Goal: Task Accomplishment & Management: Complete application form

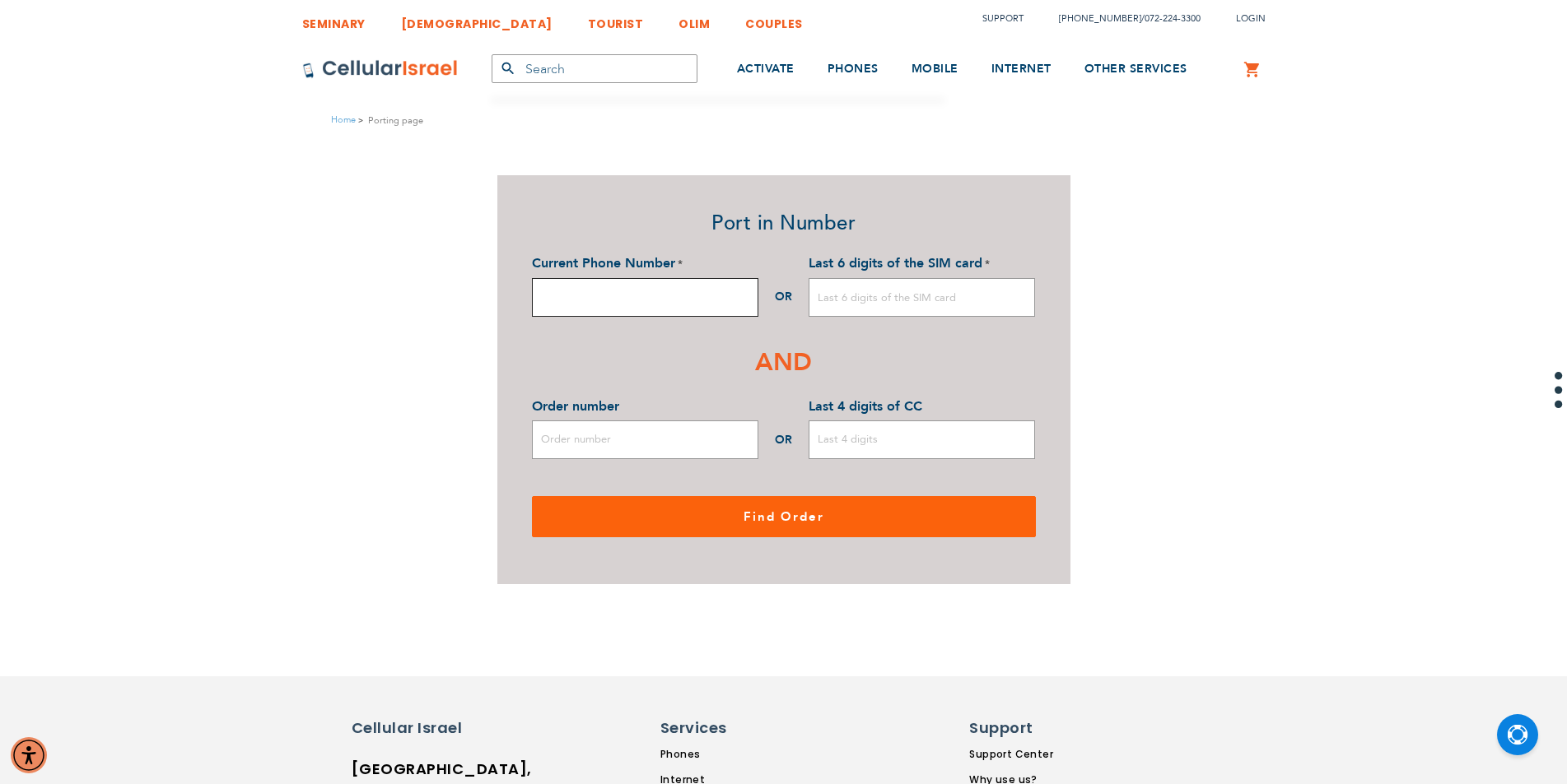
click at [578, 302] on input "Current Phone Number" at bounding box center [645, 297] width 227 height 39
type input "0527694095"
click at [870, 451] on input "Last 4 digits of CC" at bounding box center [922, 440] width 227 height 39
type input "9437"
click at [837, 294] on input "Last 6 digits of the SIM card" at bounding box center [922, 297] width 227 height 39
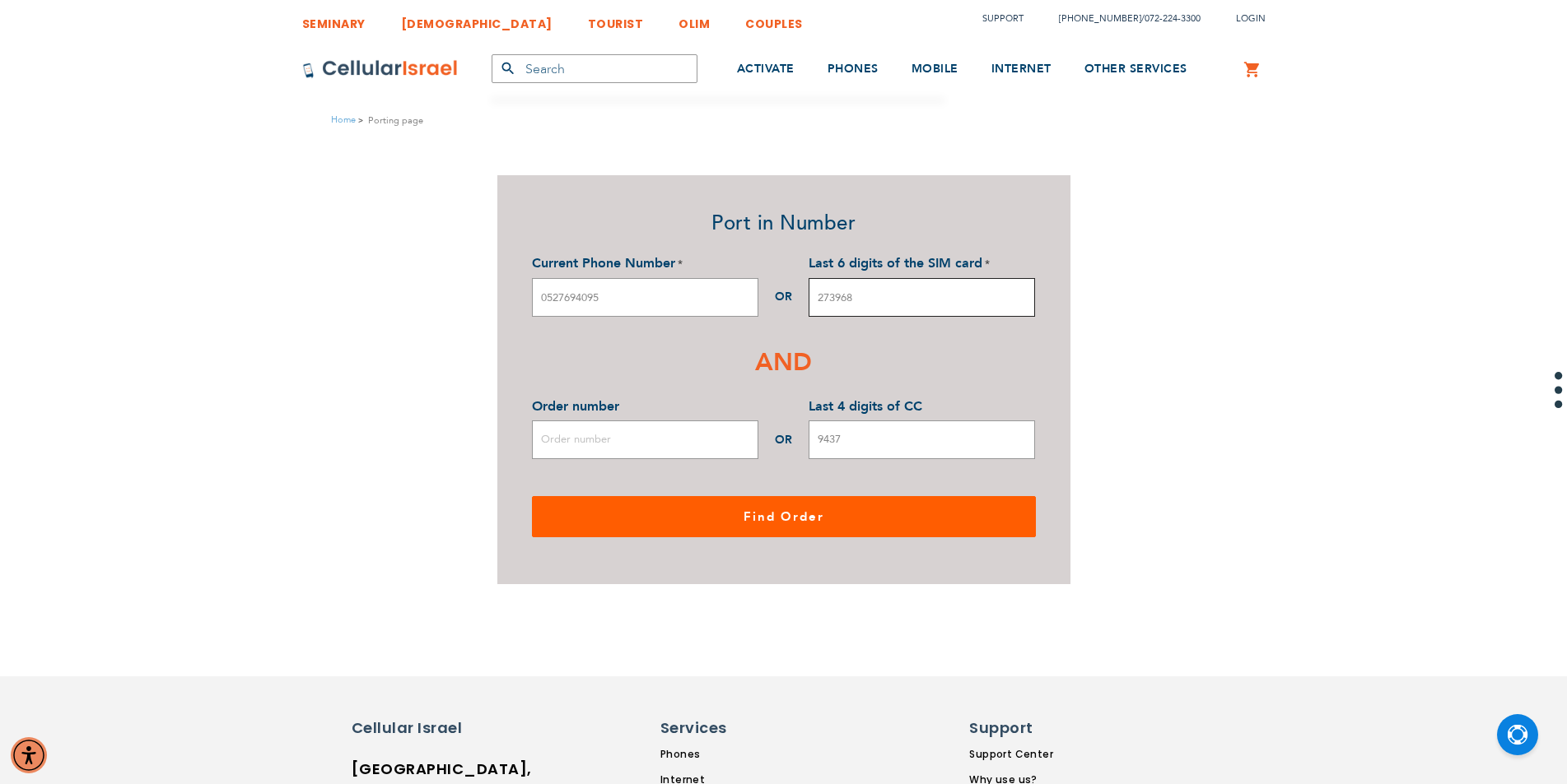
type input "273968"
click at [792, 530] on button "Find Order" at bounding box center [784, 517] width 504 height 41
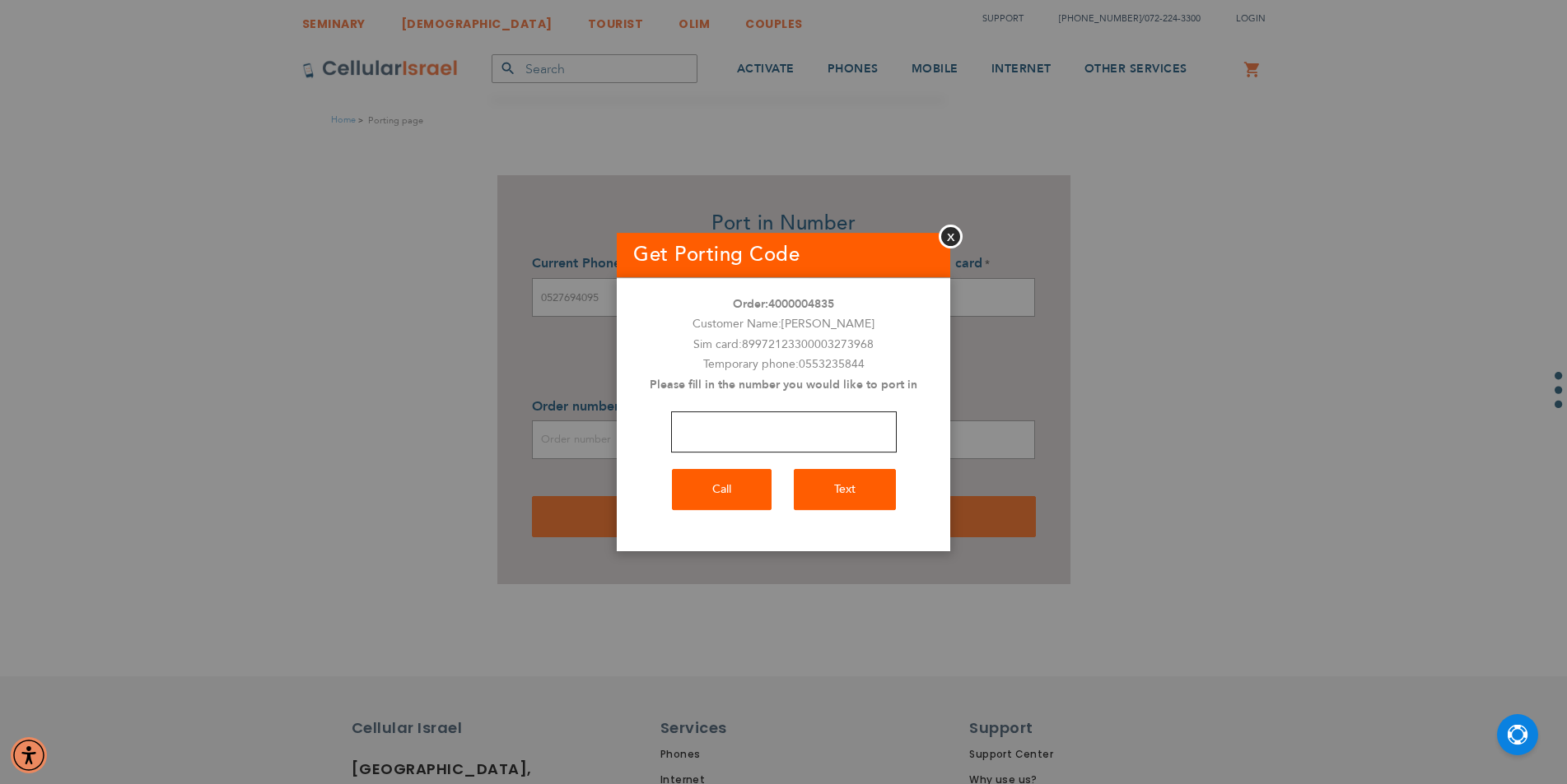
click at [702, 443] on input "number" at bounding box center [784, 432] width 226 height 41
type input "0527694095"
click at [715, 499] on button "Call" at bounding box center [721, 490] width 100 height 41
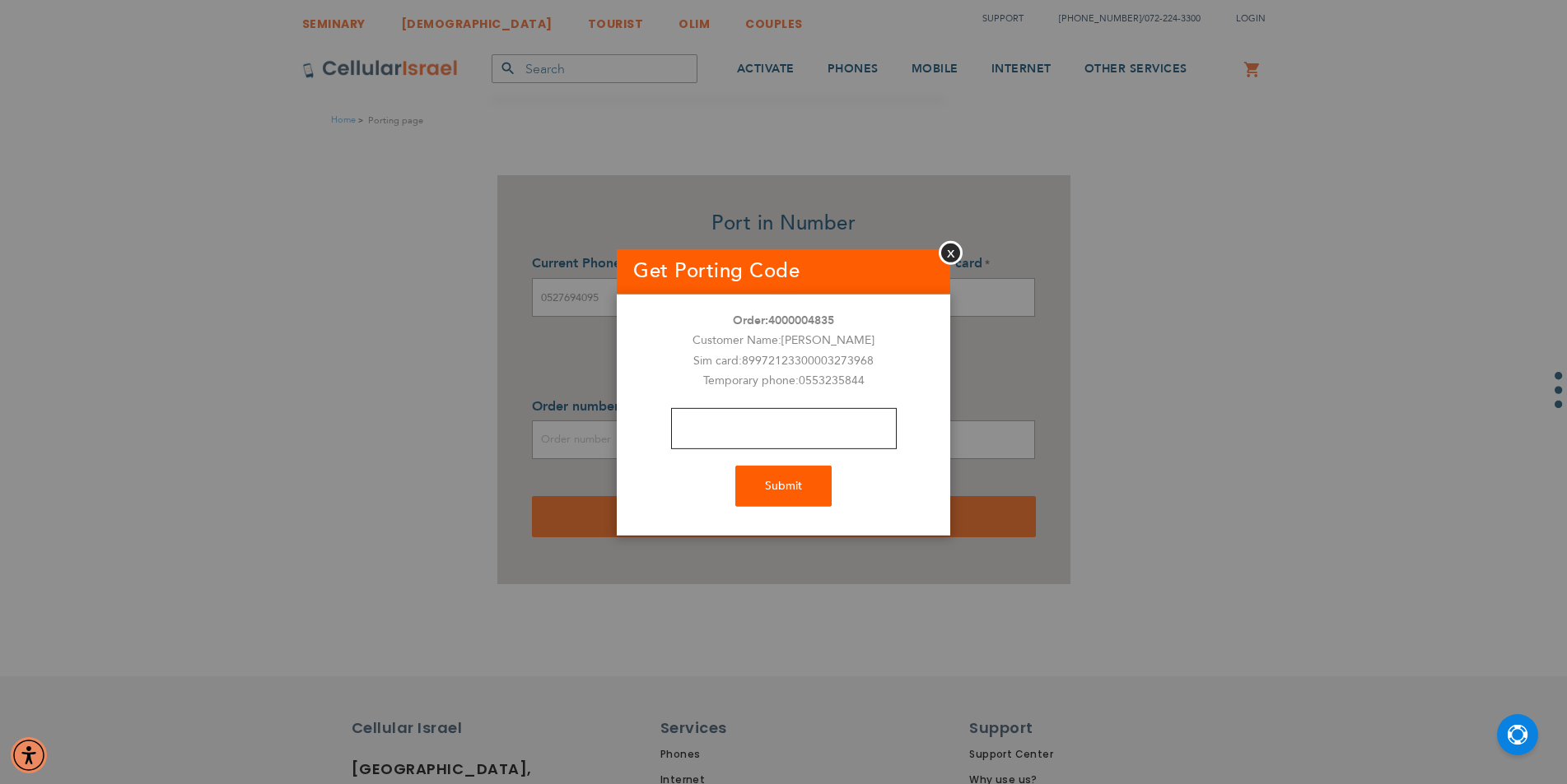
click at [705, 444] on input "text" at bounding box center [784, 429] width 226 height 41
type input "9976"
click at [770, 487] on button "Submit" at bounding box center [783, 486] width 96 height 41
click at [788, 505] on div "Submit" at bounding box center [784, 486] width 334 height 41
click at [792, 494] on div "Submit" at bounding box center [784, 486] width 334 height 41
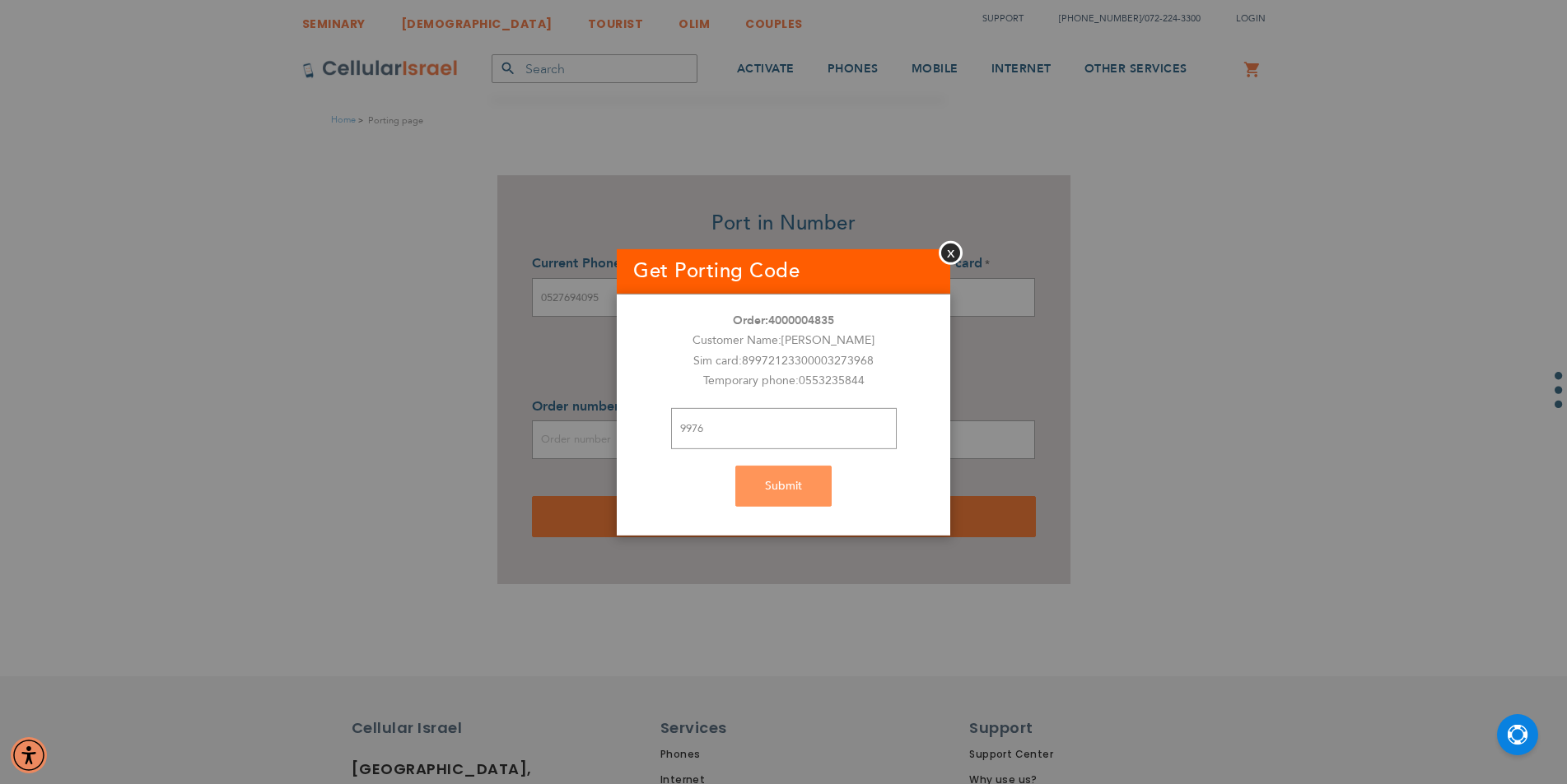
drag, startPoint x: 810, startPoint y: 480, endPoint x: 768, endPoint y: 482, distance: 42.0
click at [798, 483] on div "Submit" at bounding box center [784, 486] width 334 height 41
click at [779, 492] on div "Submit" at bounding box center [784, 486] width 334 height 41
click at [795, 498] on div "Submit" at bounding box center [784, 486] width 334 height 41
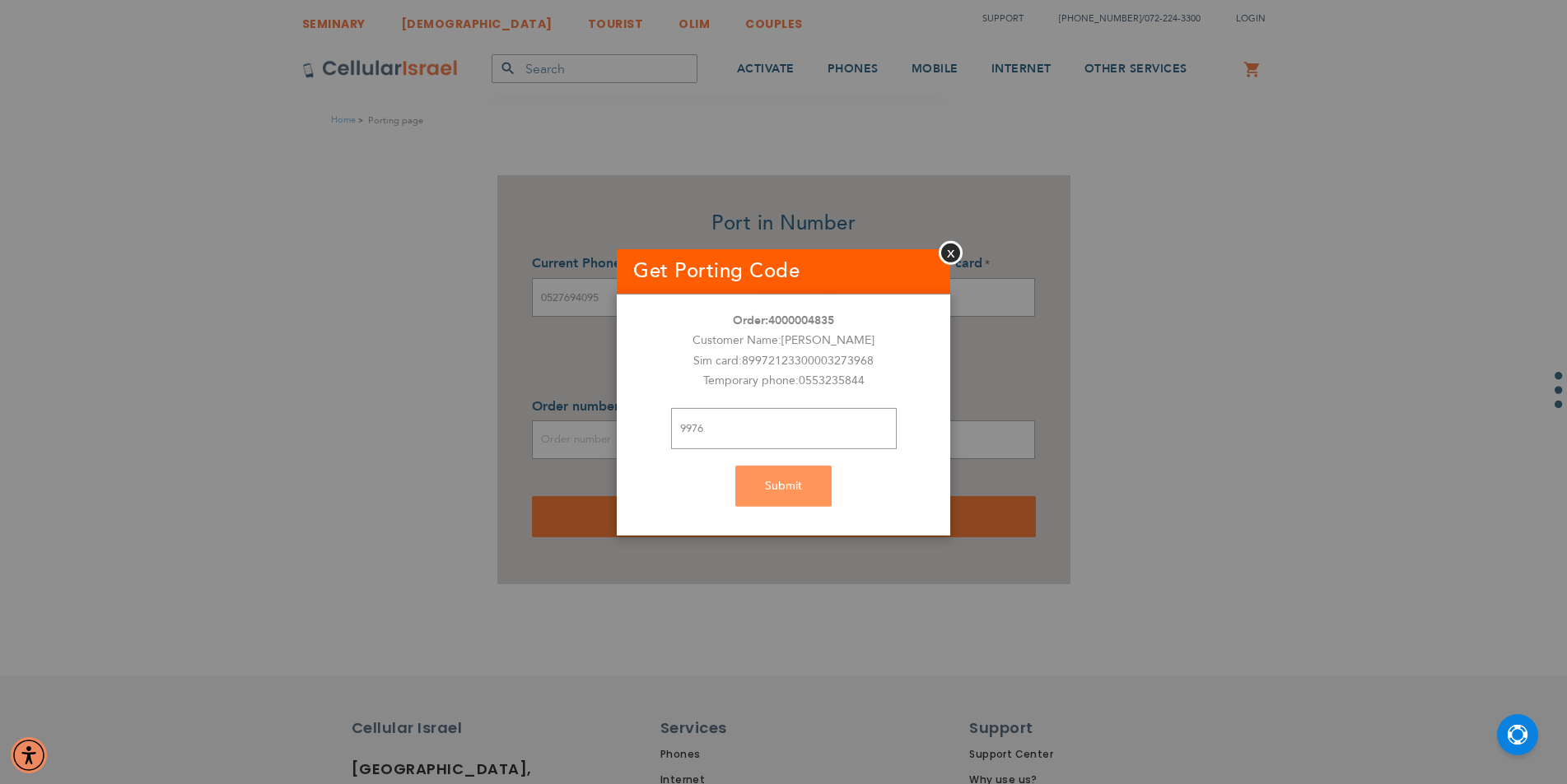
click at [794, 498] on div "Submit" at bounding box center [784, 486] width 334 height 41
click at [711, 425] on input "9976" at bounding box center [784, 429] width 226 height 41
click at [779, 497] on div "Submit" at bounding box center [784, 486] width 334 height 41
click at [827, 472] on div "Submit" at bounding box center [784, 486] width 334 height 41
click at [812, 482] on div "Submit" at bounding box center [784, 486] width 334 height 41
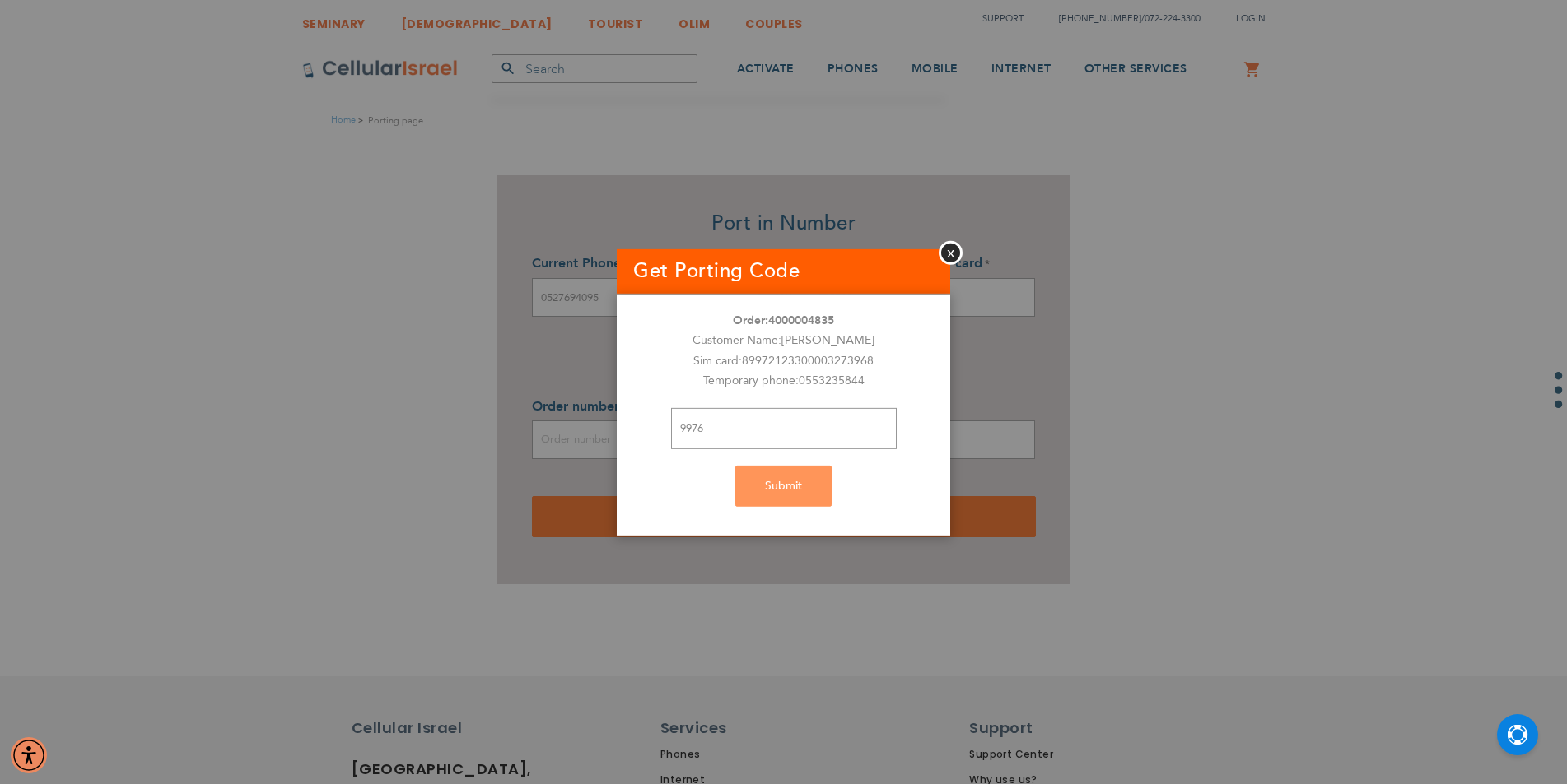
click at [809, 482] on div "Submit" at bounding box center [784, 486] width 334 height 41
click at [793, 470] on div "Submit" at bounding box center [784, 486] width 334 height 41
click at [789, 449] on input "9976" at bounding box center [784, 429] width 226 height 41
click at [784, 496] on div "Submit" at bounding box center [784, 486] width 334 height 41
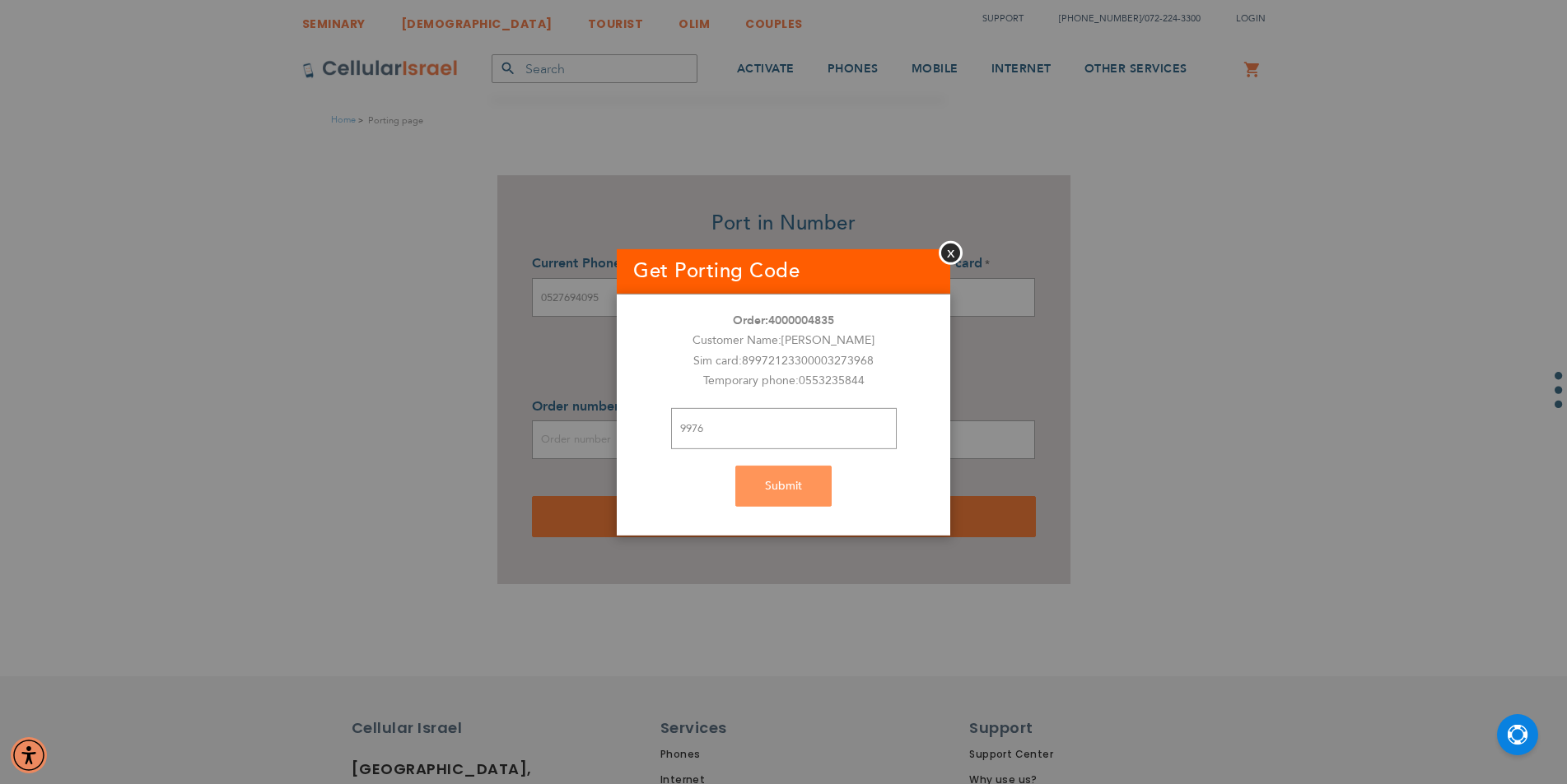
click at [784, 496] on div "Submit" at bounding box center [784, 486] width 334 height 41
click at [727, 428] on input "9976" at bounding box center [784, 429] width 226 height 41
click at [796, 510] on div "Order: 4000004835 Customer Name: [PERSON_NAME] card: [TECHNICAL_ID] Temporary p…" at bounding box center [784, 415] width 334 height 241
click at [796, 502] on div "Submit" at bounding box center [784, 486] width 334 height 41
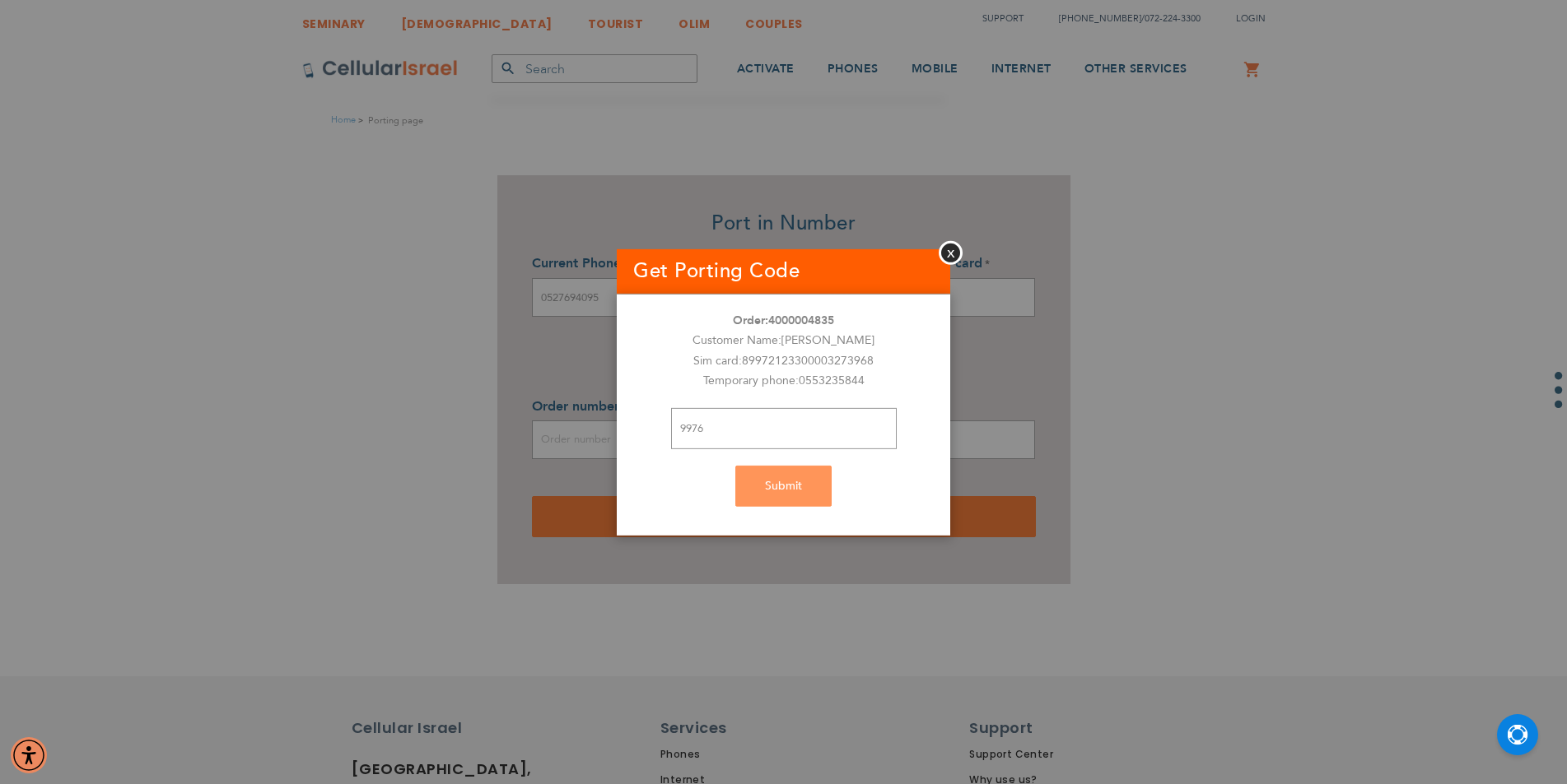
click at [796, 501] on div "Submit" at bounding box center [784, 486] width 334 height 41
click at [795, 496] on div "Submit" at bounding box center [784, 486] width 334 height 41
click at [795, 492] on div "Submit" at bounding box center [784, 486] width 334 height 41
click at [794, 489] on div "Submit" at bounding box center [784, 486] width 334 height 41
click at [749, 441] on input "9976" at bounding box center [784, 429] width 226 height 41
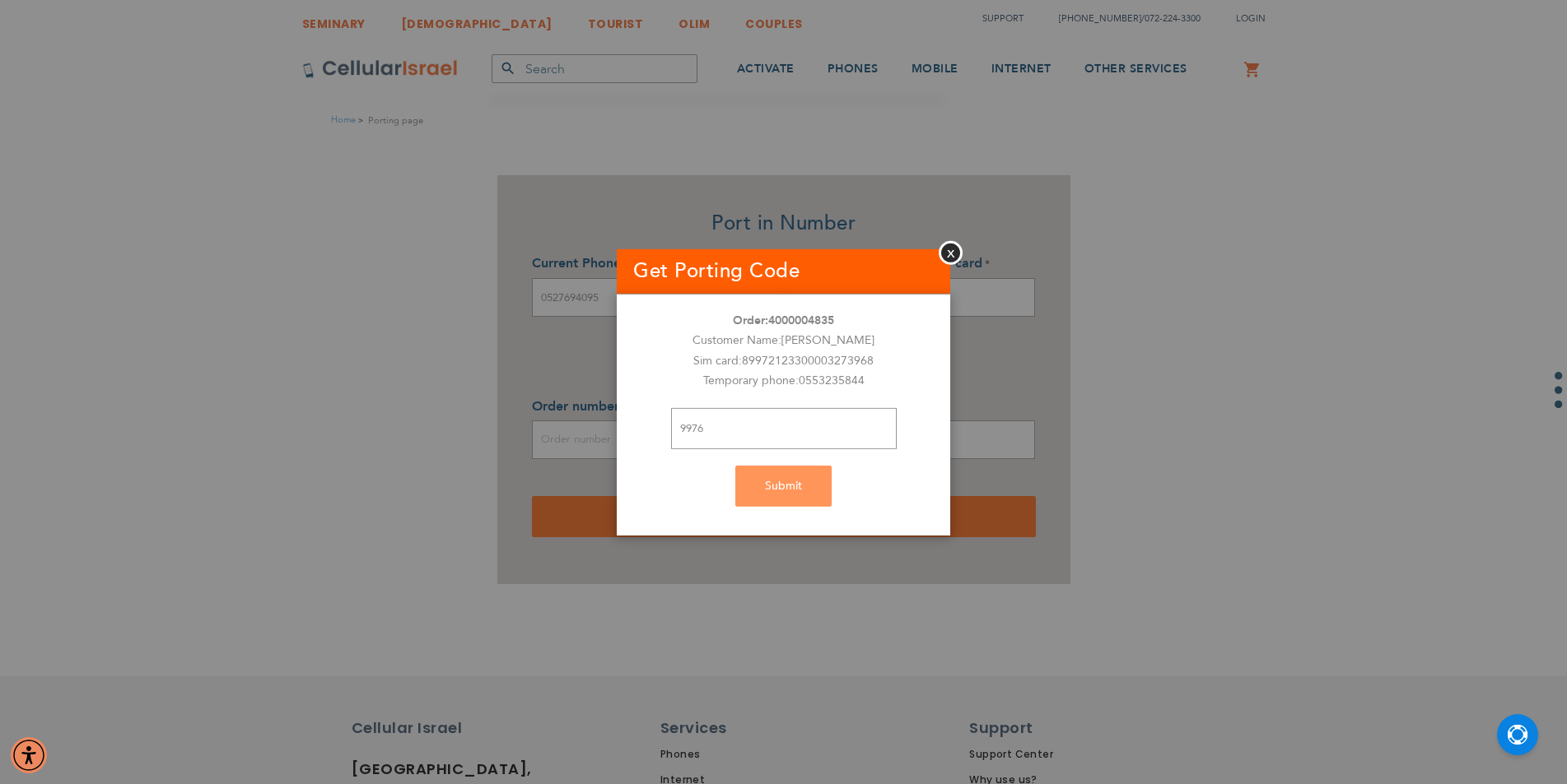
click at [792, 483] on div "Submit" at bounding box center [784, 486] width 334 height 41
click at [791, 483] on div "Submit" at bounding box center [784, 486] width 334 height 41
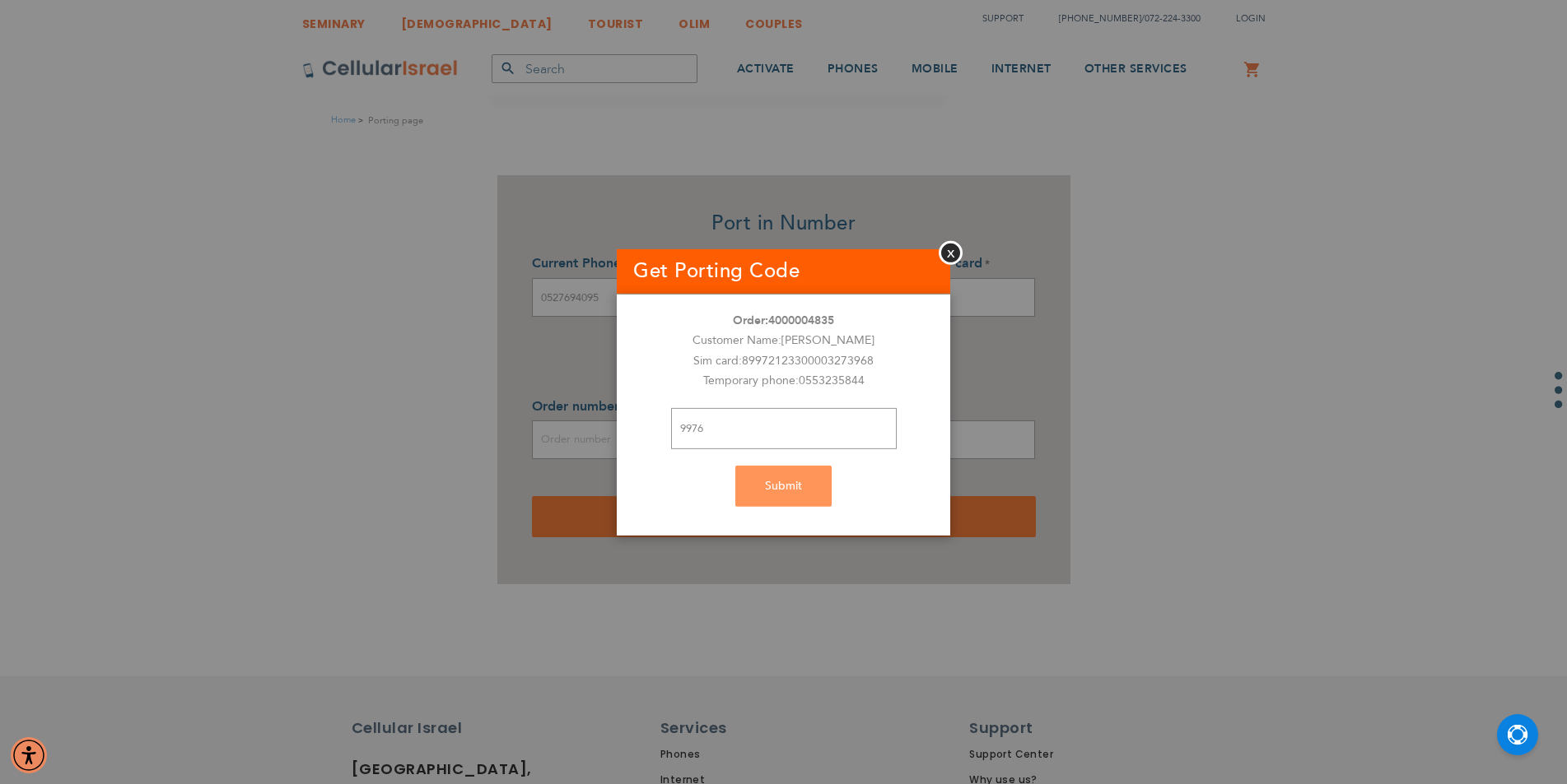
click at [791, 483] on div "Submit" at bounding box center [784, 486] width 334 height 41
click at [791, 485] on div "Submit" at bounding box center [784, 486] width 334 height 41
drag, startPoint x: 794, startPoint y: 488, endPoint x: 810, endPoint y: 492, distance: 16.5
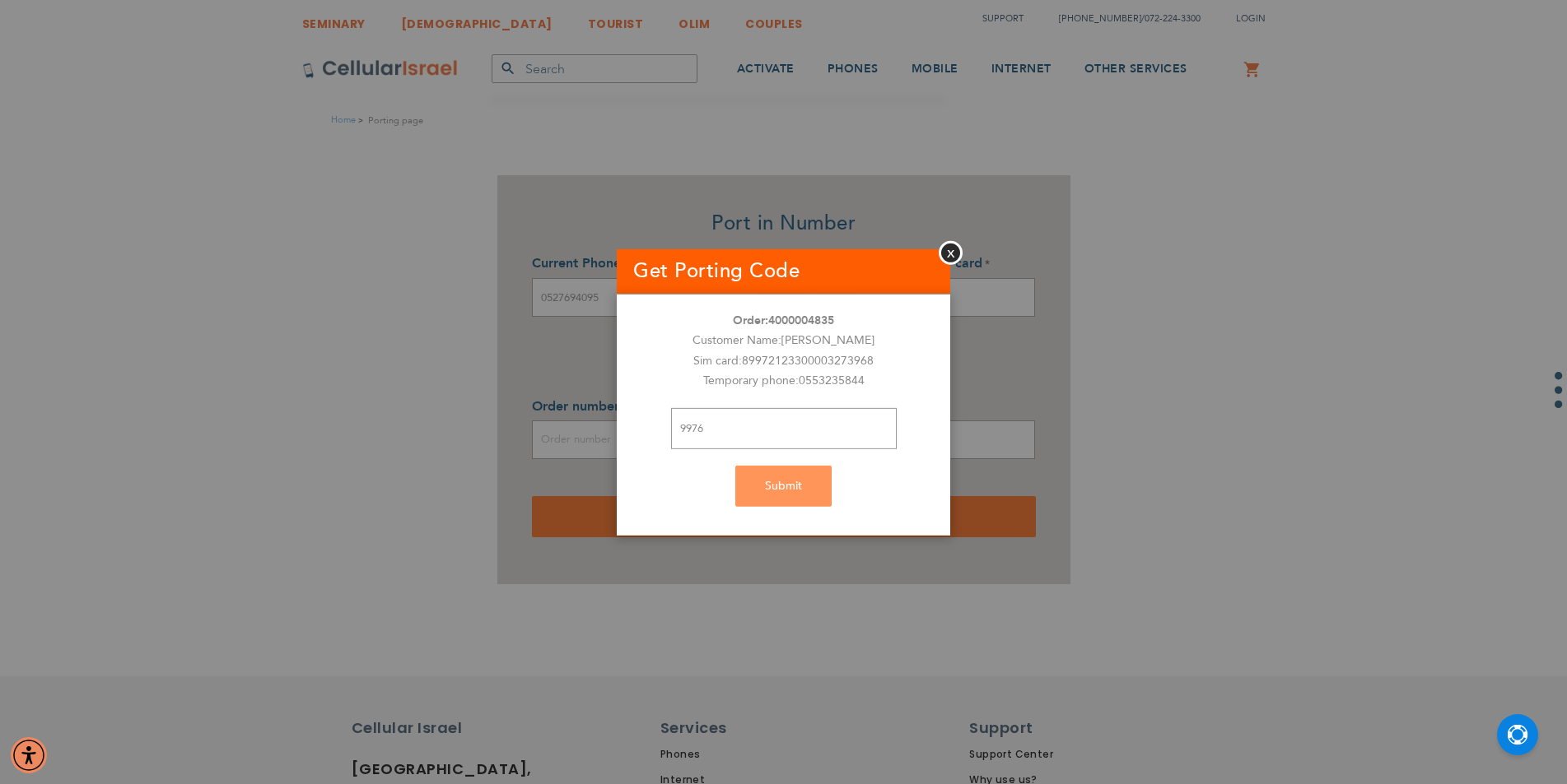
click at [806, 492] on div "Submit" at bounding box center [784, 486] width 334 height 41
click at [810, 492] on div "Submit" at bounding box center [784, 486] width 334 height 41
click at [800, 488] on div "Submit" at bounding box center [784, 486] width 334 height 41
click at [798, 488] on div "Submit" at bounding box center [784, 486] width 334 height 41
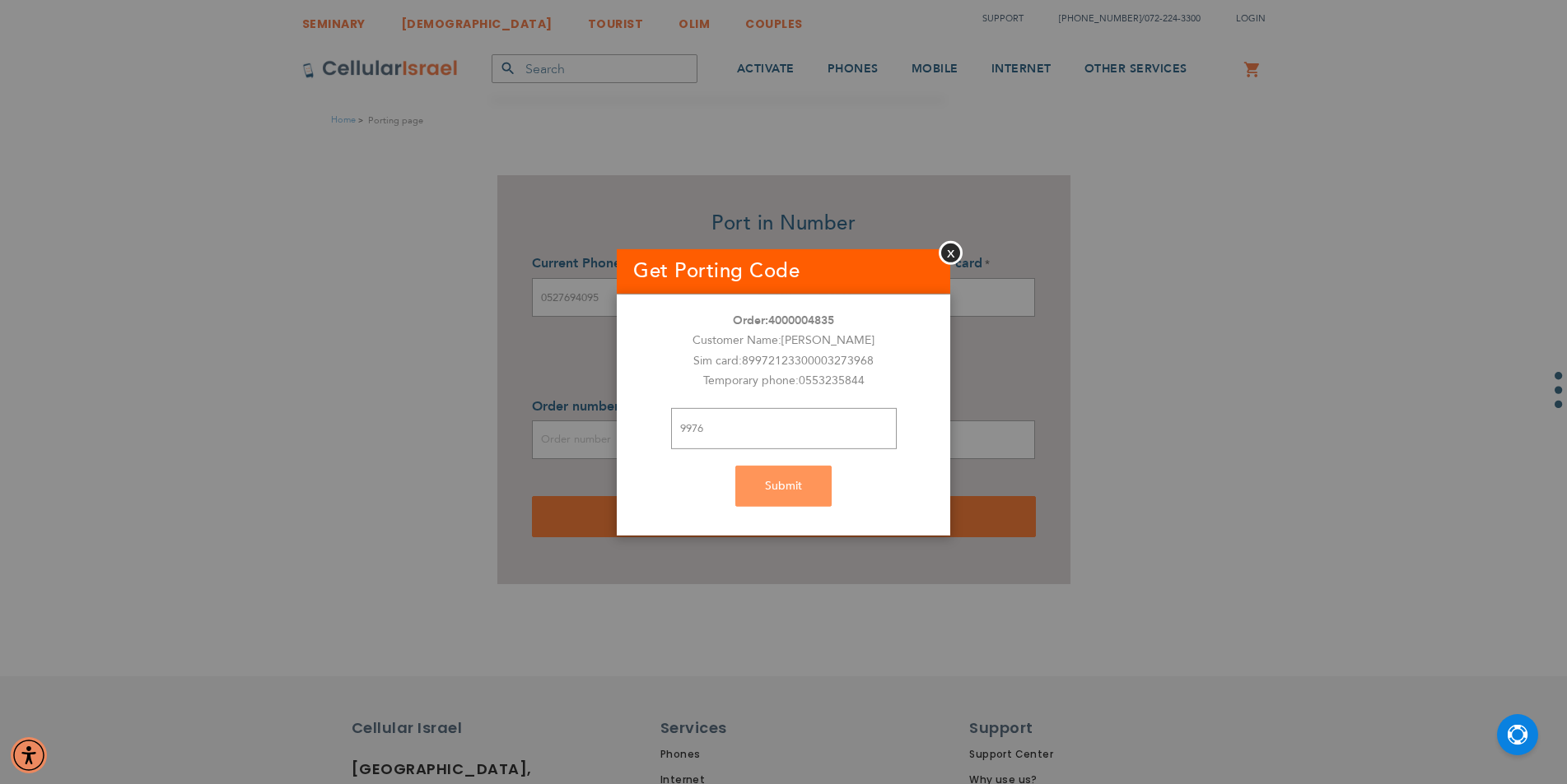
click at [798, 488] on div "Submit" at bounding box center [784, 486] width 334 height 41
click at [754, 438] on input "9976" at bounding box center [784, 429] width 226 height 41
click at [954, 256] on button "Close" at bounding box center [951, 252] width 24 height 24
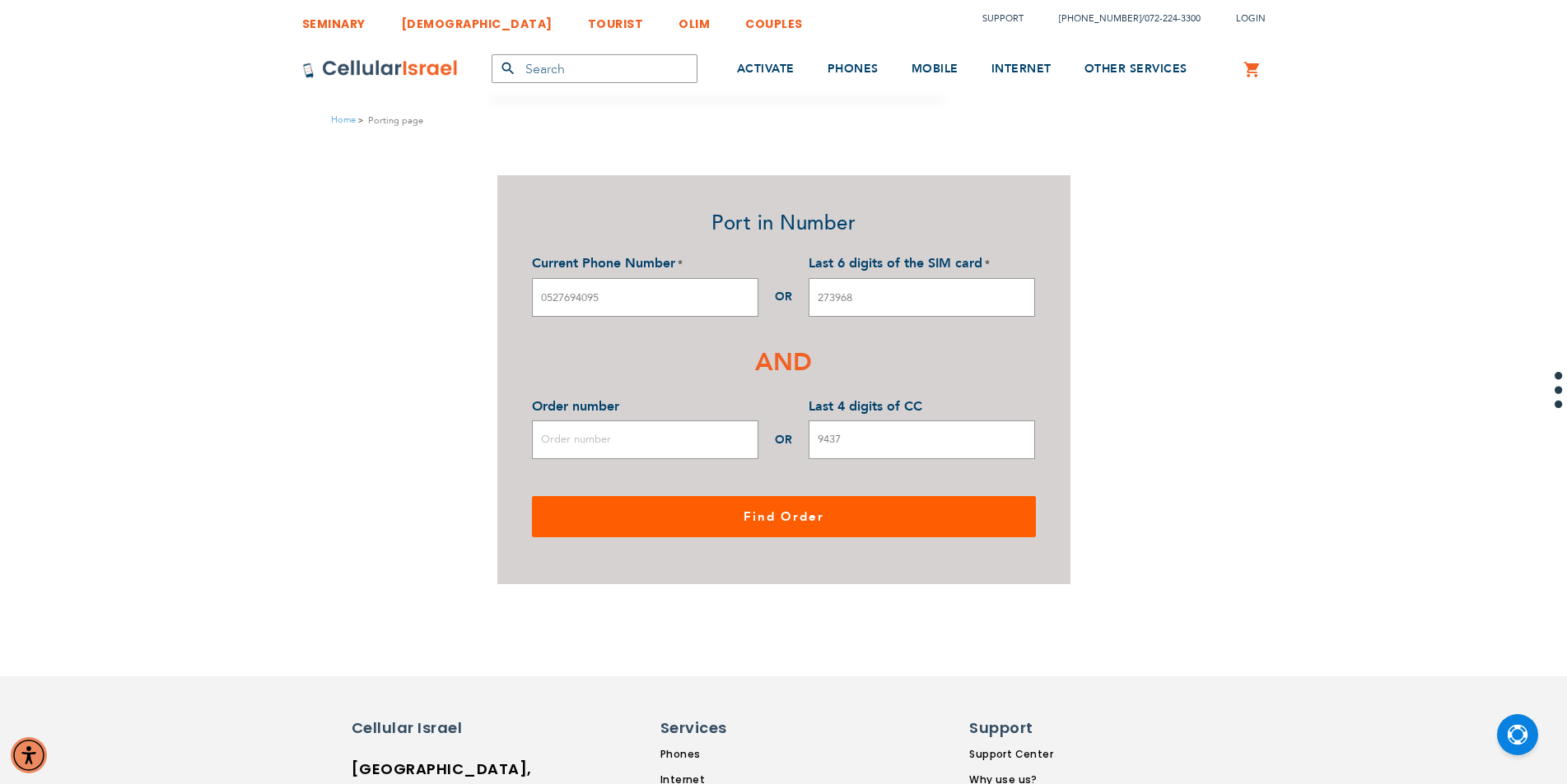
click at [840, 503] on button "Find Order" at bounding box center [784, 517] width 504 height 41
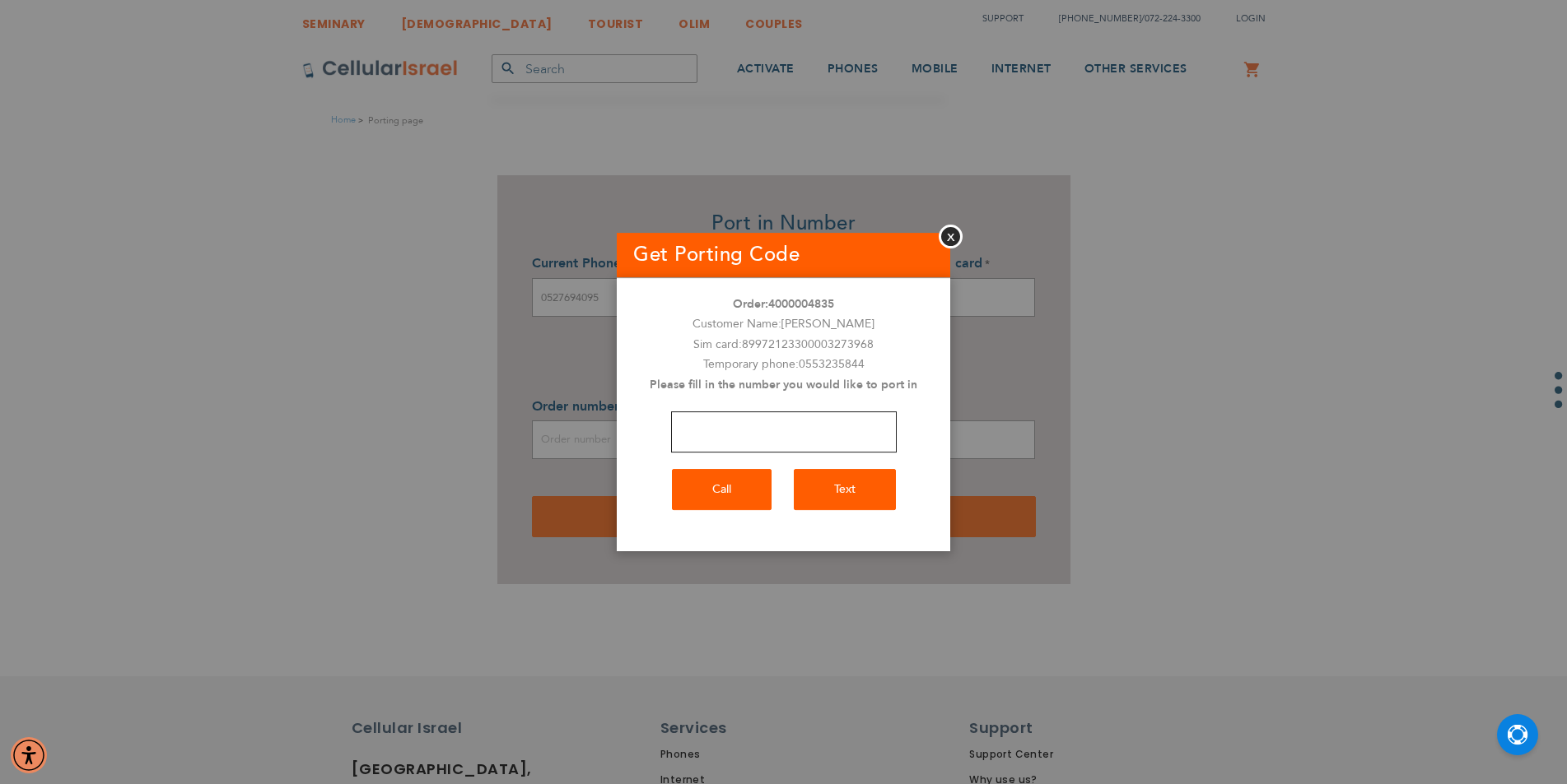
click at [712, 435] on input "number" at bounding box center [784, 432] width 226 height 41
type input "0"
click at [960, 228] on button "Close" at bounding box center [951, 236] width 24 height 24
